Goal: Task Accomplishment & Management: Manage account settings

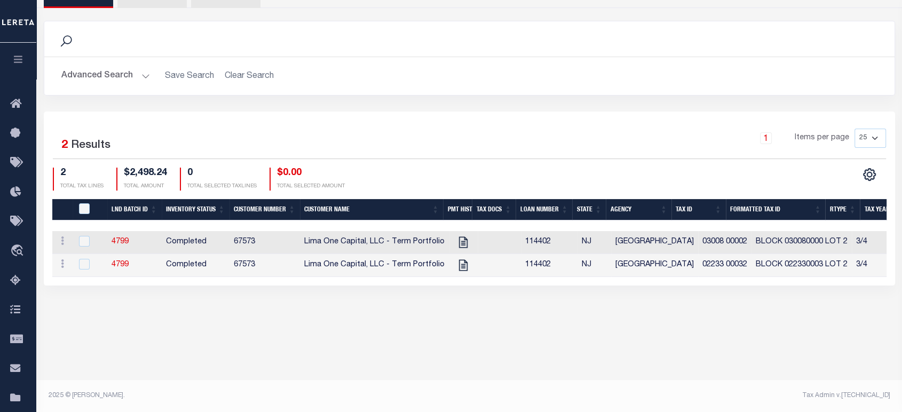
scroll to position [0, 619]
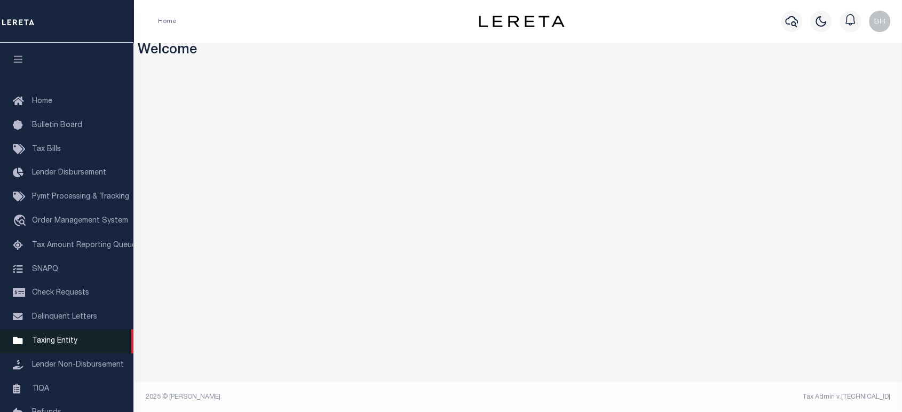
click at [69, 345] on span "Taxing Entity" at bounding box center [54, 340] width 45 height 7
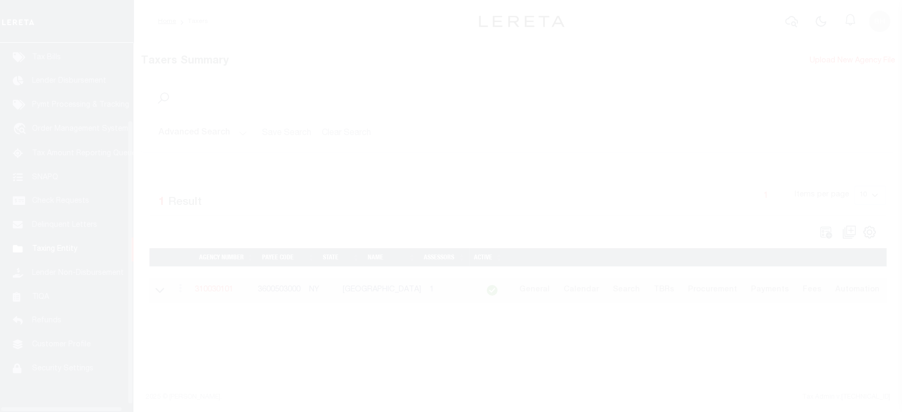
scroll to position [108, 0]
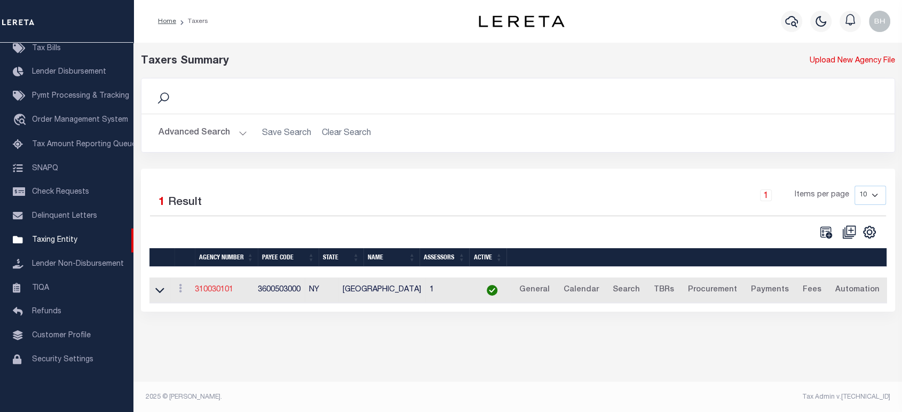
click at [225, 291] on link "310030101" at bounding box center [214, 289] width 38 height 7
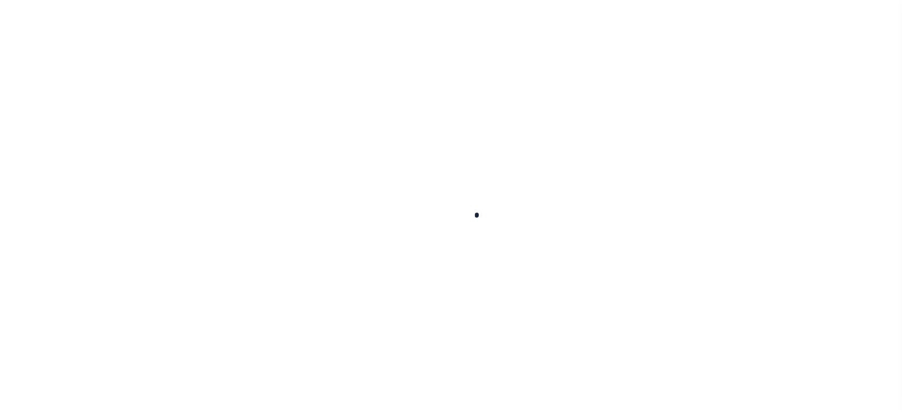
select select
checkbox input "false"
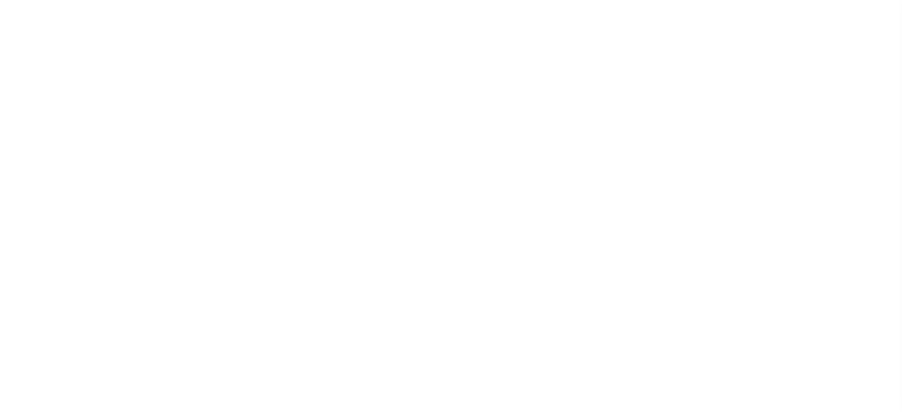
checkbox input "false"
select select
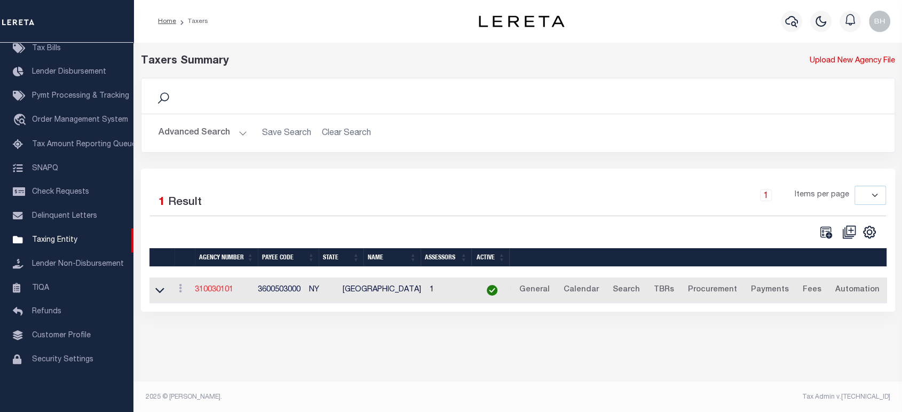
click at [226, 290] on link "310030101" at bounding box center [214, 289] width 38 height 7
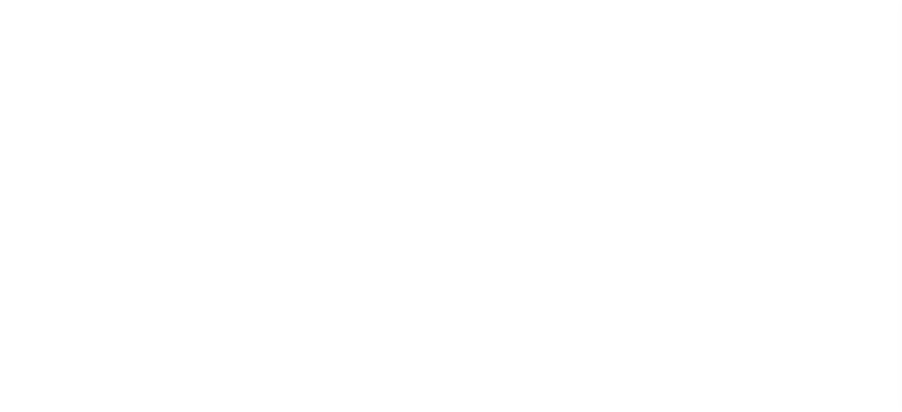
select select
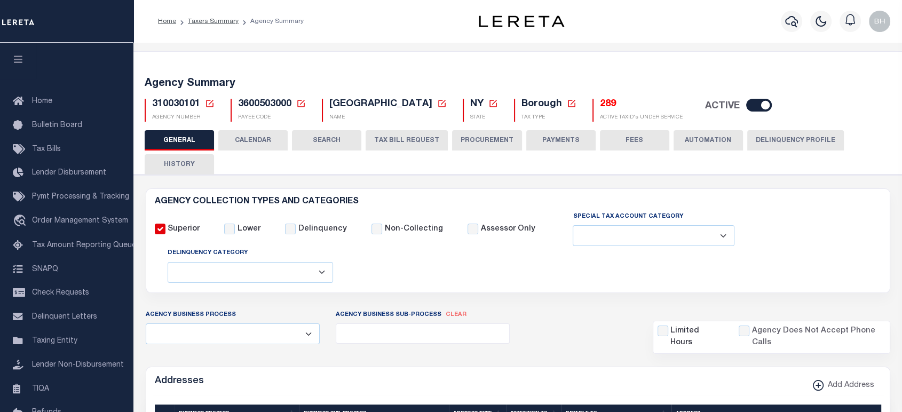
click at [237, 137] on button "CALENDAR" at bounding box center [252, 140] width 69 height 20
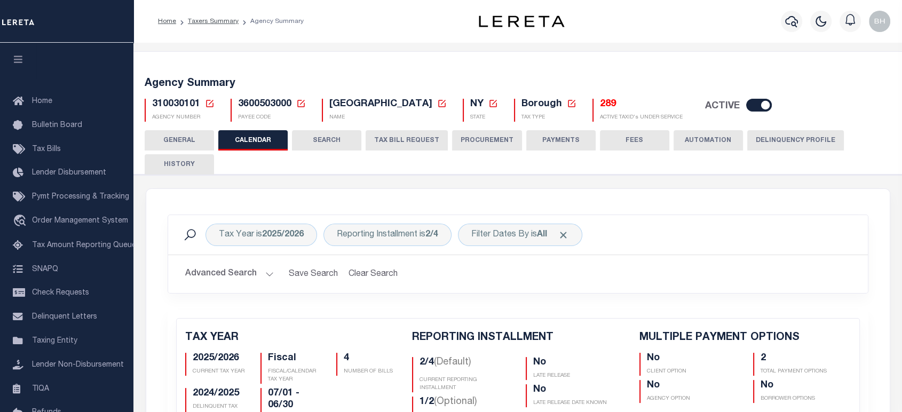
checkbox input "false"
type input "2"
click at [468, 139] on button "PROCUREMENT" at bounding box center [487, 140] width 70 height 20
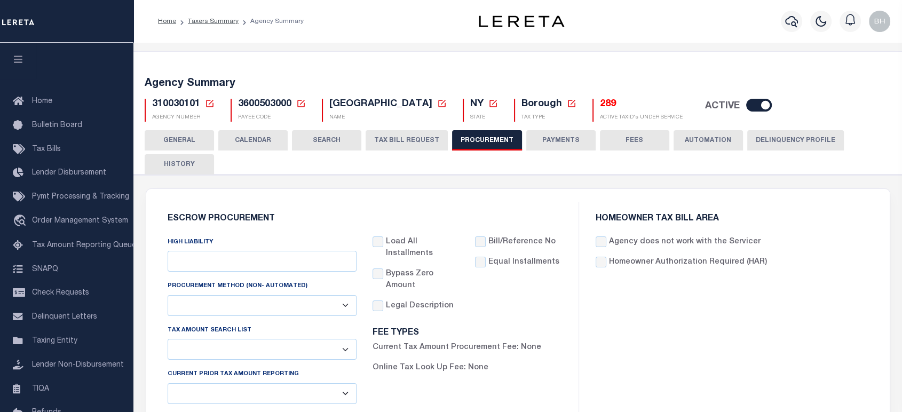
type input "$25,000"
select select "1"
select select "3"
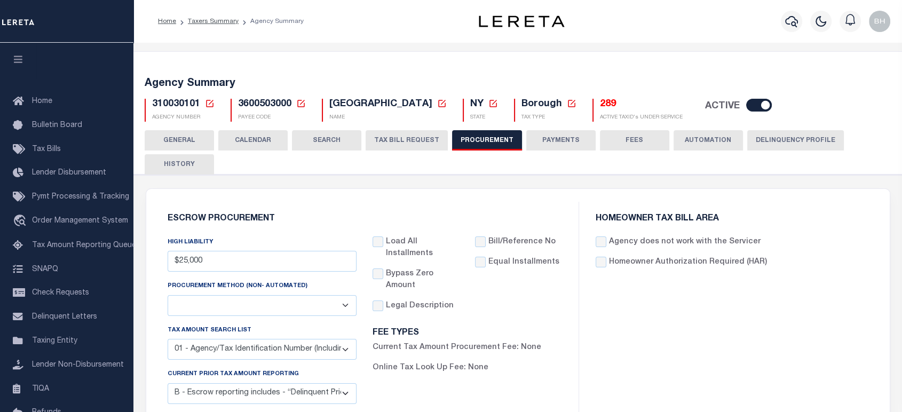
scroll to position [237, 0]
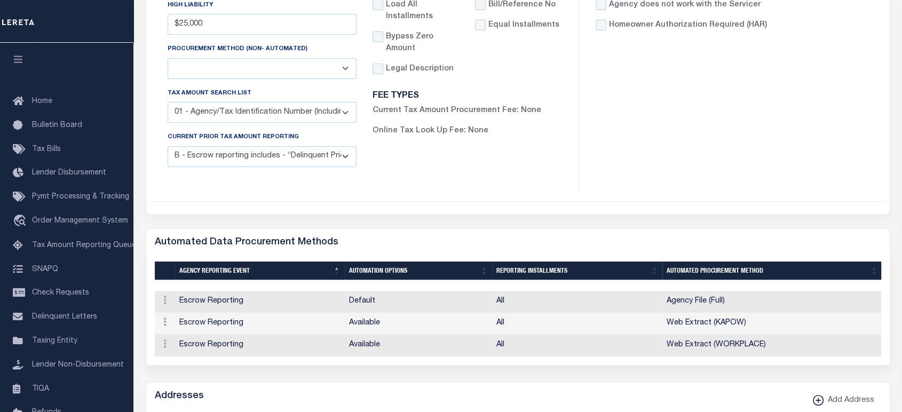
click at [267, 154] on select "C - Escrow reporting includes “Delinquent Current Tax Year Installment(s) Exist…" at bounding box center [262, 156] width 189 height 21
click at [704, 90] on div "HOMEOWNER TAX BILL AREA Agency does not work with the Servicer Homeowner Author…" at bounding box center [732, 77] width 306 height 224
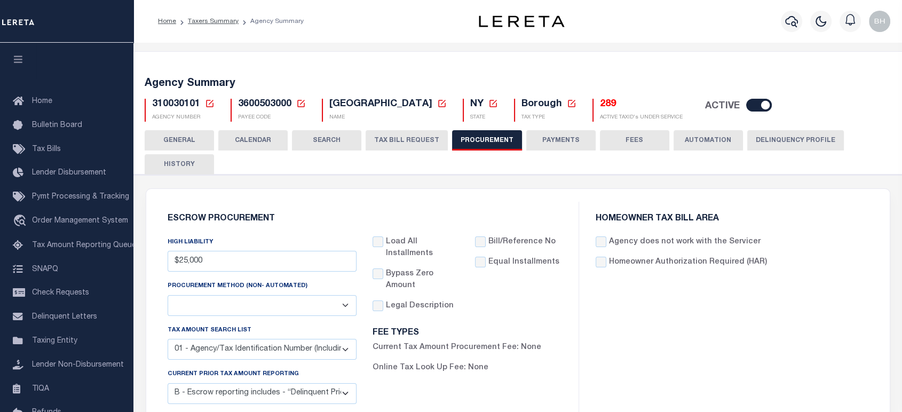
scroll to position [178, 0]
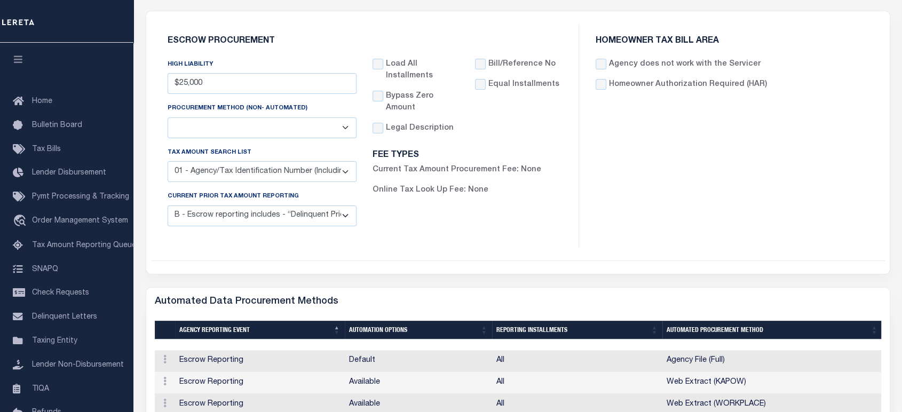
click at [334, 221] on select "C - Escrow reporting includes “Delinquent Current Tax Year Installment(s) Exist…" at bounding box center [262, 215] width 189 height 21
click at [349, 219] on select "C - Escrow reporting includes “Delinquent Current Tax Year Installment(s) Exist…" at bounding box center [262, 215] width 189 height 21
click at [726, 177] on div "HOMEOWNER TAX BILL AREA Agency does not work with the Servicer Homeowner Author…" at bounding box center [732, 136] width 306 height 224
click at [276, 214] on select "C - Escrow reporting includes “Delinquent Current Tax Year Installment(s) Exist…" at bounding box center [262, 215] width 189 height 21
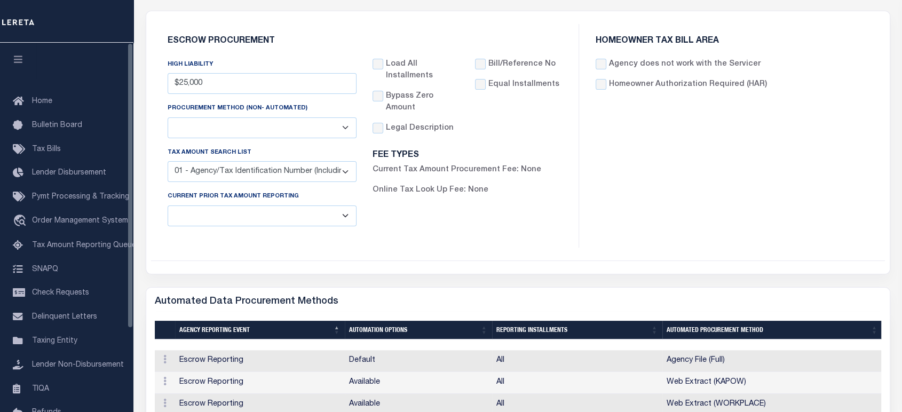
click at [168, 207] on select "C - Escrow reporting includes “Delinquent Current Tax Year Installment(s) Exist…" at bounding box center [262, 215] width 189 height 21
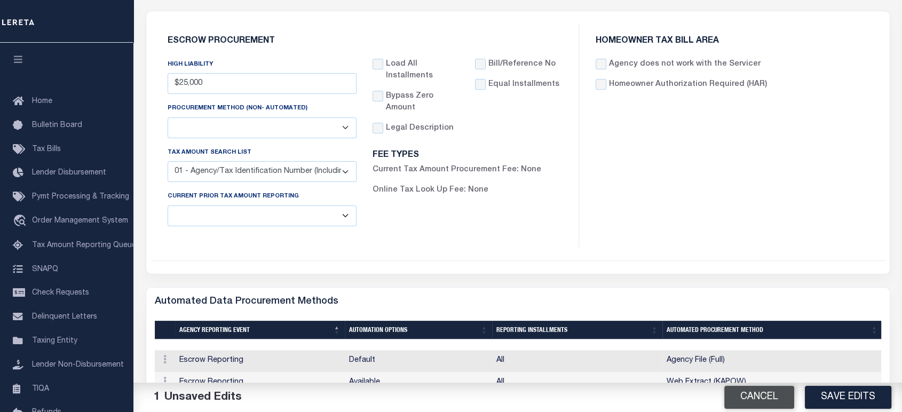
click at [765, 392] on button "Cancel" at bounding box center [759, 397] width 70 height 23
select select "3"
